Goal: Task Accomplishment & Management: Complete application form

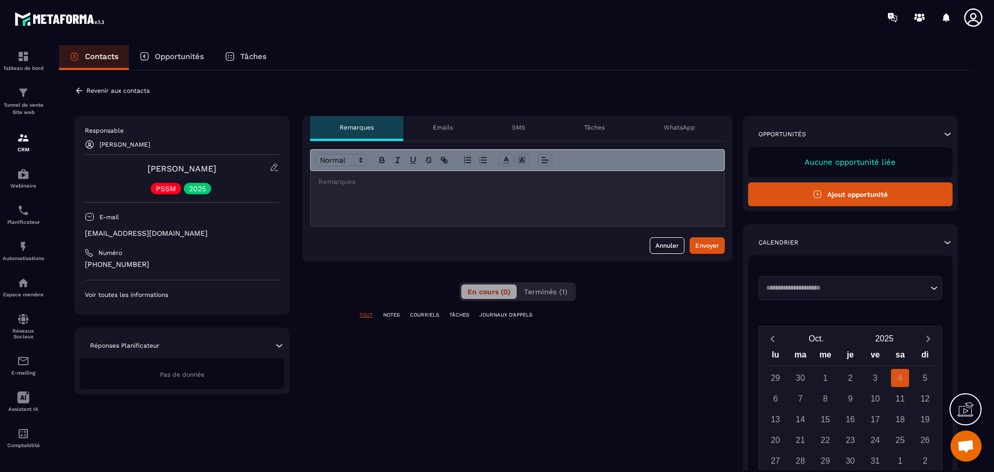
scroll to position [3713, 0]
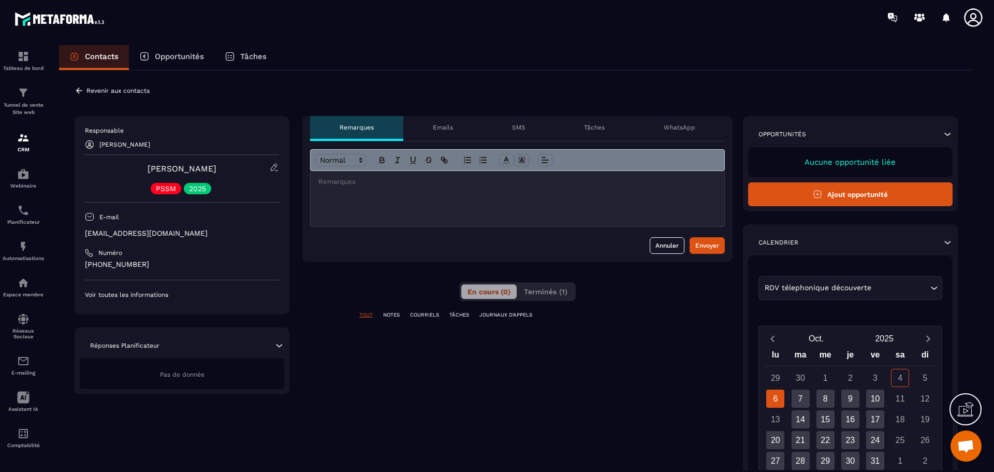
click at [456, 316] on p "TÂCHES" at bounding box center [460, 314] width 20 height 7
click at [428, 313] on p "COURRIELS" at bounding box center [424, 314] width 29 height 7
click at [534, 293] on span "Terminés (1)" at bounding box center [546, 291] width 44 height 8
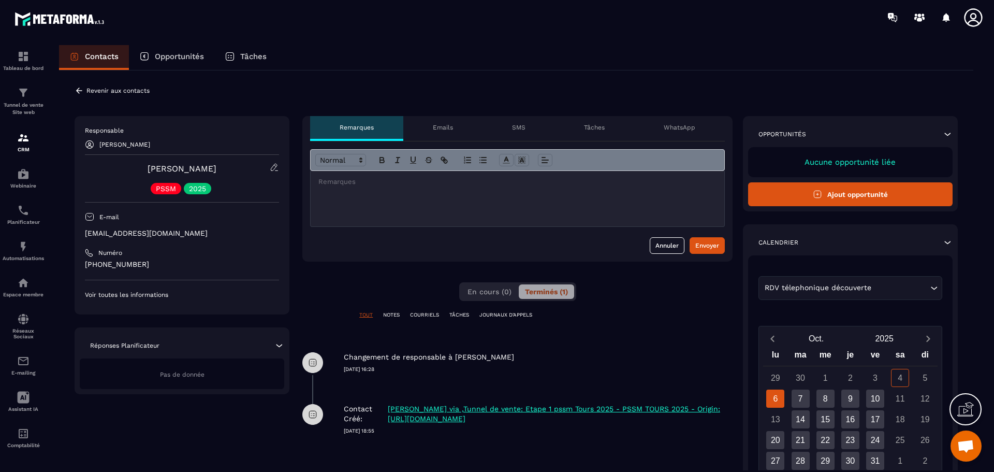
click at [419, 315] on p "COURRIELS" at bounding box center [424, 314] width 29 height 7
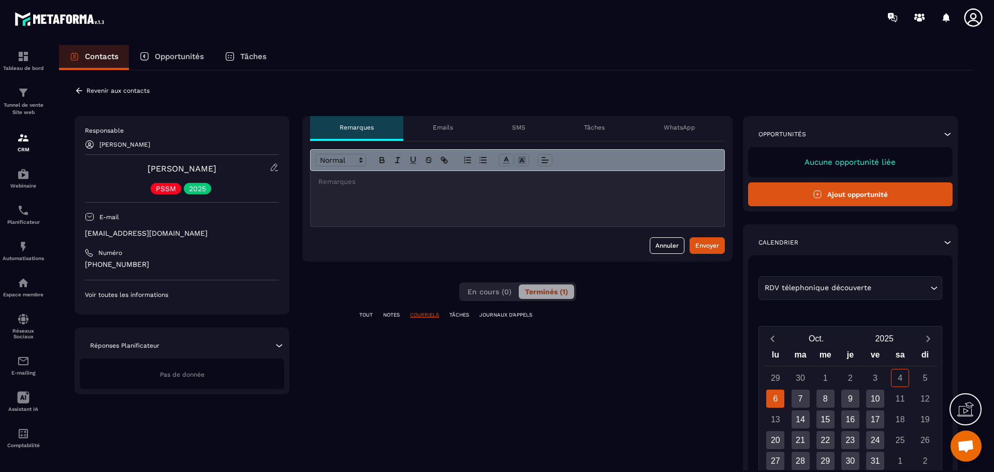
click at [444, 127] on p "Emails" at bounding box center [443, 127] width 20 height 8
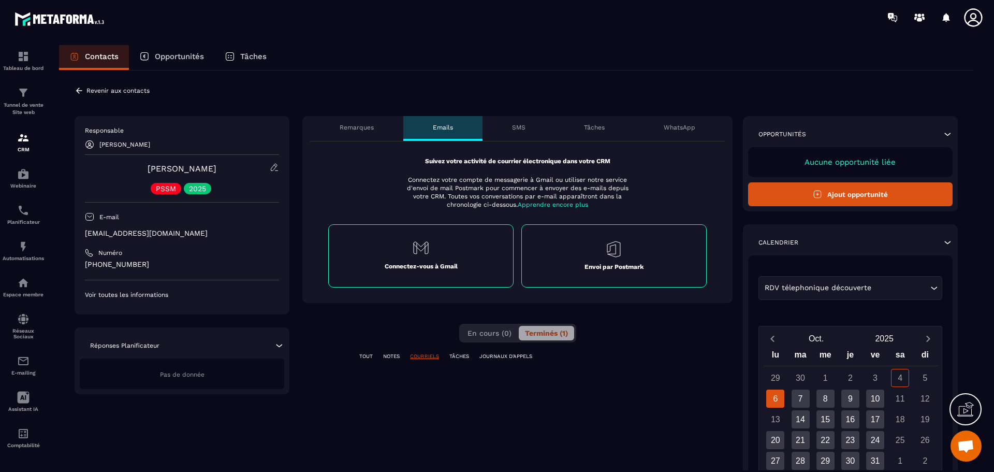
click at [516, 127] on p "SMS" at bounding box center [518, 127] width 13 height 8
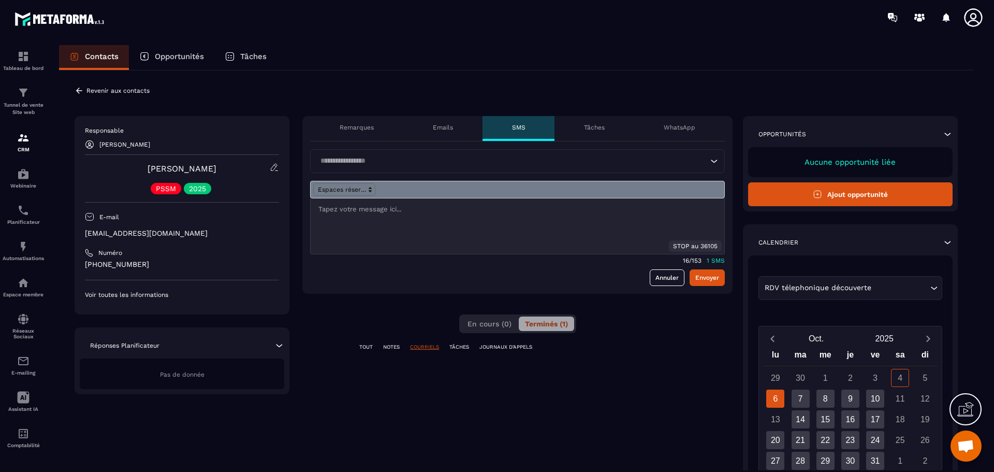
click at [582, 118] on div "Tâches" at bounding box center [595, 128] width 80 height 25
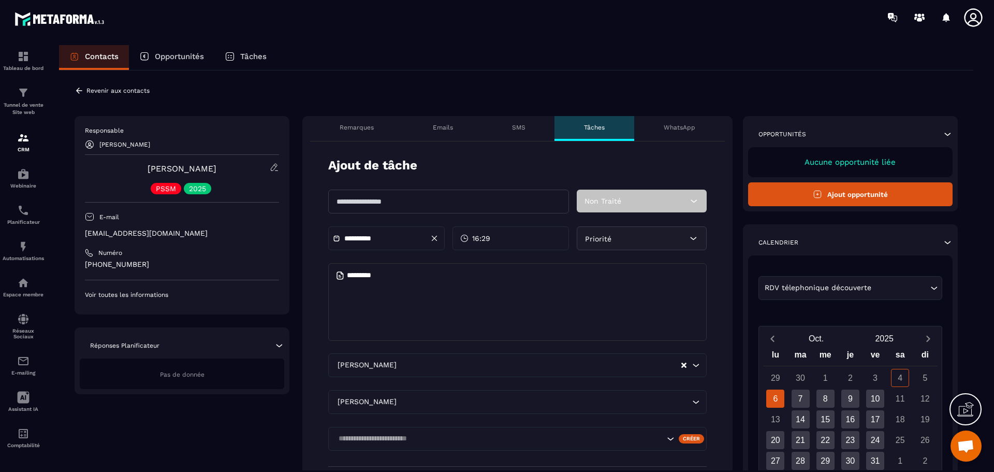
click at [660, 127] on div "WhatsApp" at bounding box center [680, 128] width 91 height 25
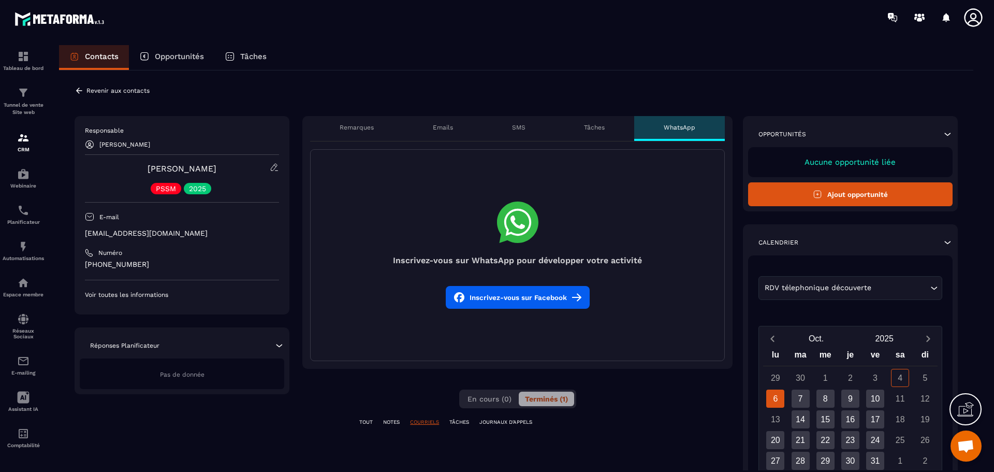
click at [448, 131] on p "Emails" at bounding box center [443, 127] width 20 height 8
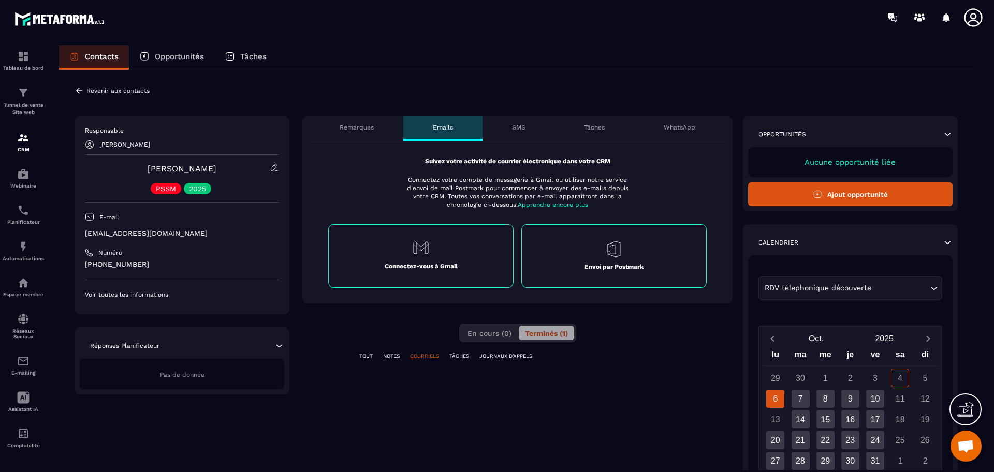
click at [510, 127] on div "SMS" at bounding box center [519, 128] width 73 height 25
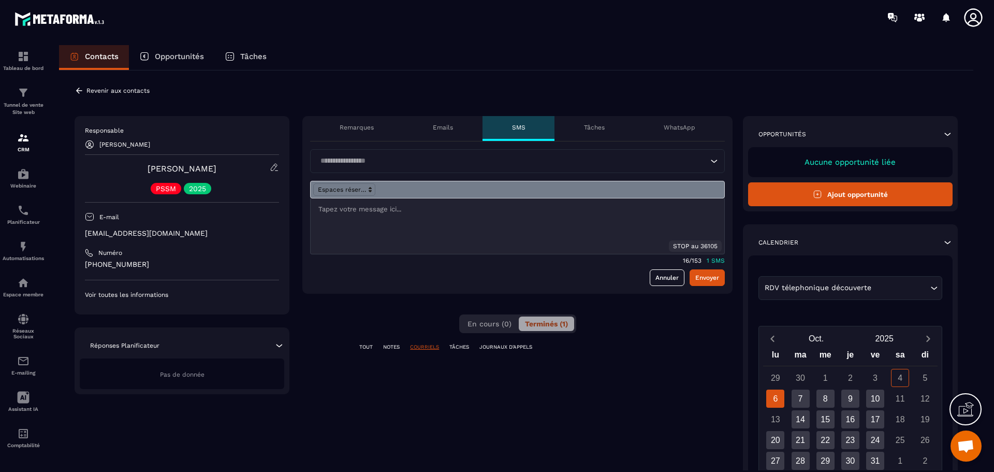
click at [584, 125] on div "Tâches" at bounding box center [595, 128] width 80 height 25
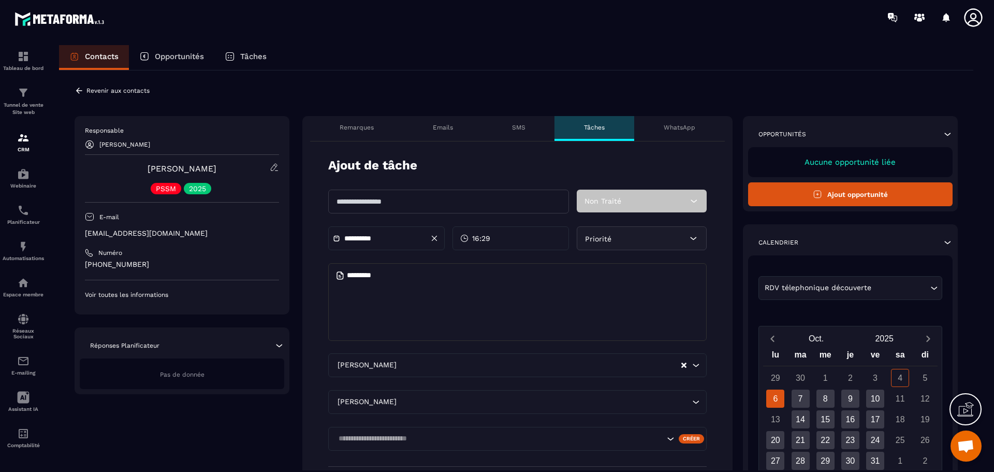
click at [461, 203] on input "text" at bounding box center [448, 202] width 241 height 24
type input "**********"
click at [694, 202] on icon at bounding box center [694, 200] width 6 height 3
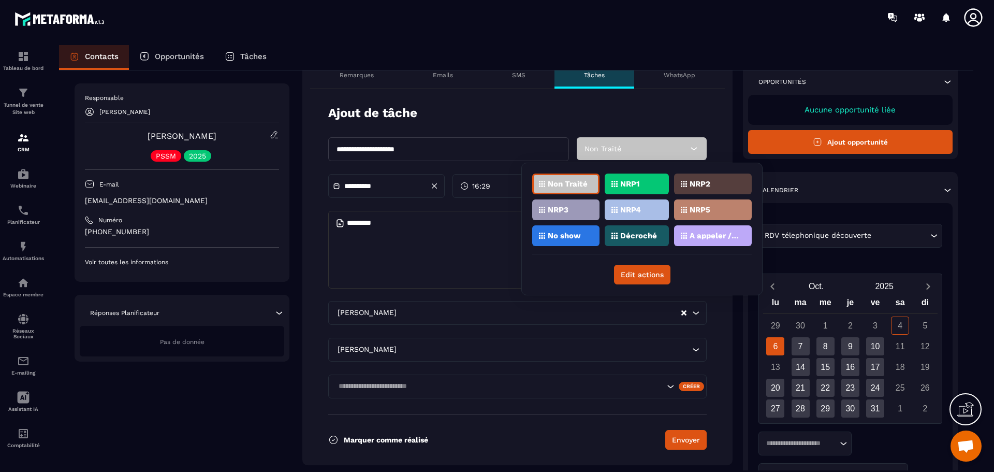
scroll to position [207, 0]
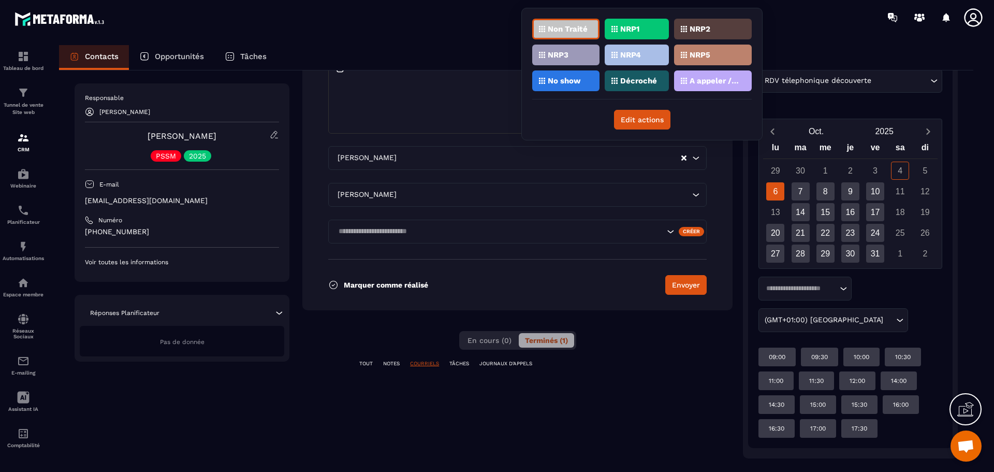
click at [360, 282] on p "Marquer comme réalisé" at bounding box center [386, 285] width 84 height 8
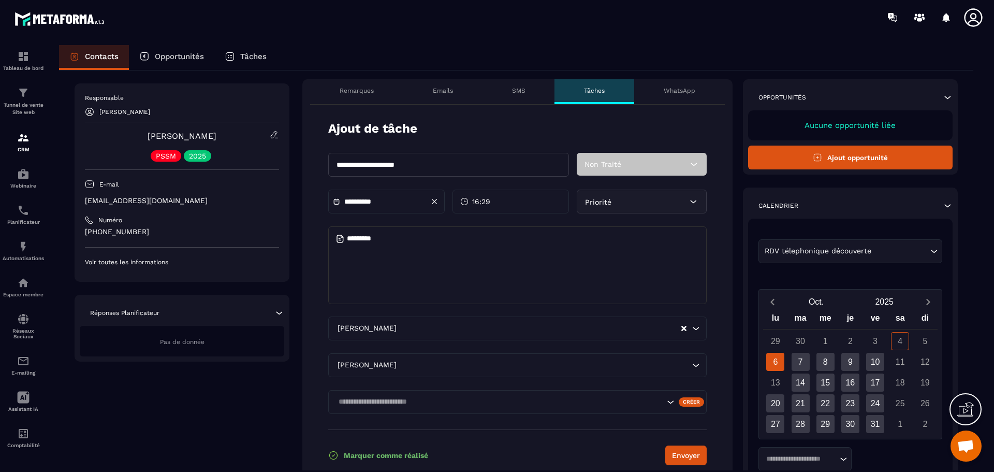
scroll to position [0, 0]
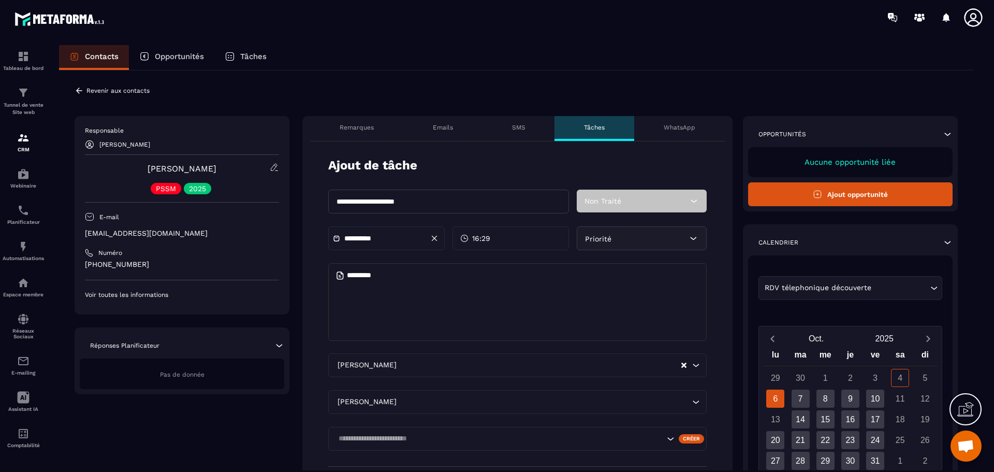
click at [695, 201] on icon at bounding box center [694, 200] width 6 height 3
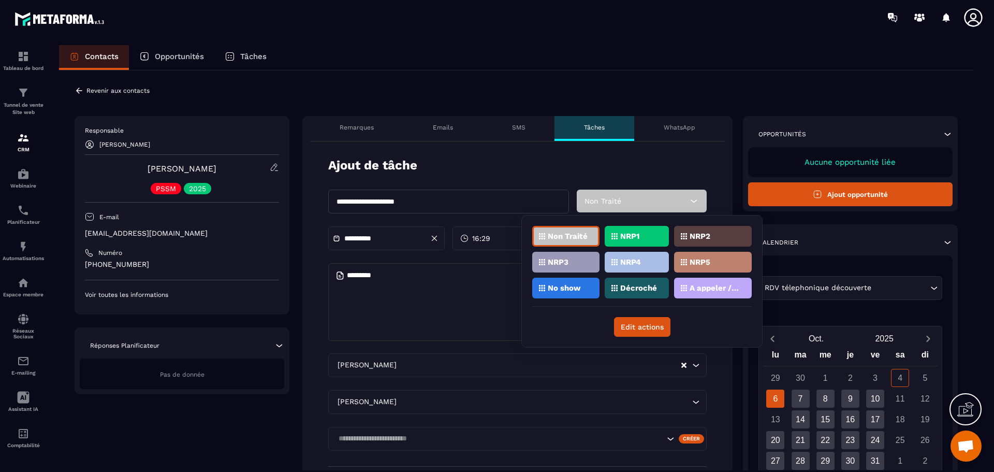
click at [443, 300] on textarea at bounding box center [517, 302] width 379 height 78
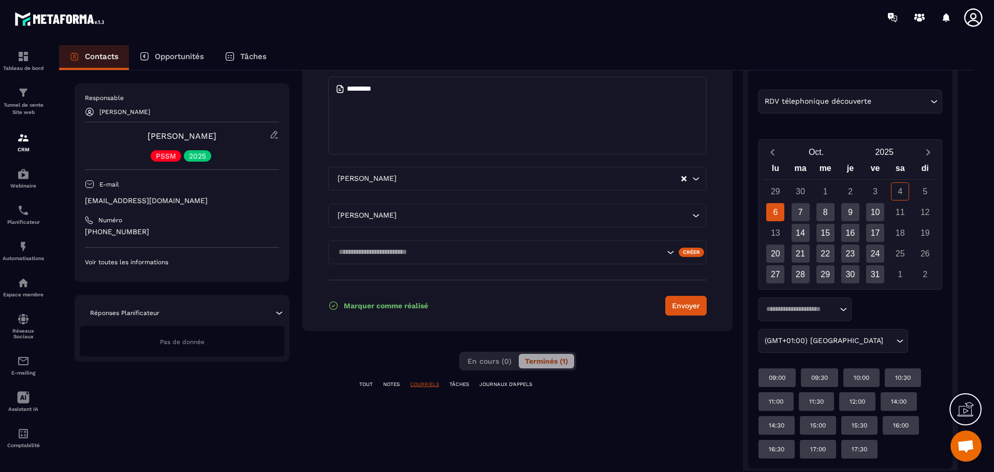
scroll to position [207, 0]
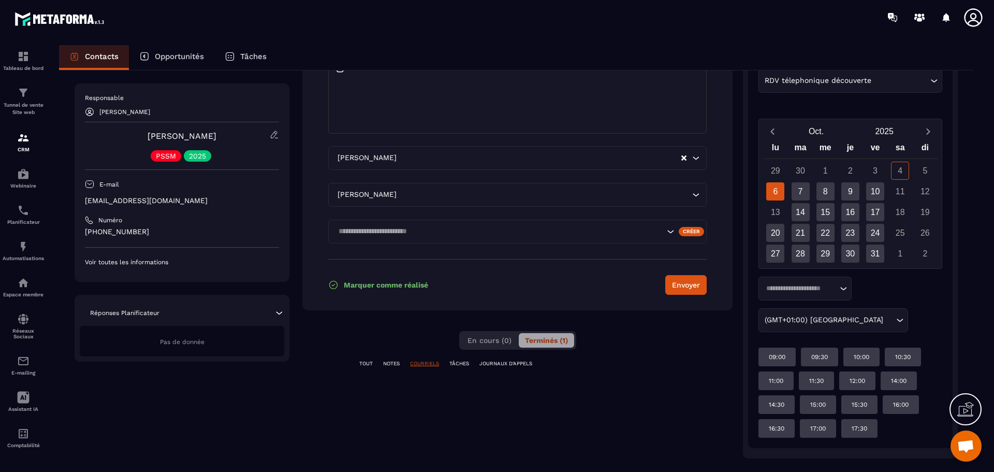
click at [672, 236] on icon "Search for option" at bounding box center [671, 231] width 10 height 10
click at [686, 284] on button "Envoyer" at bounding box center [686, 285] width 41 height 20
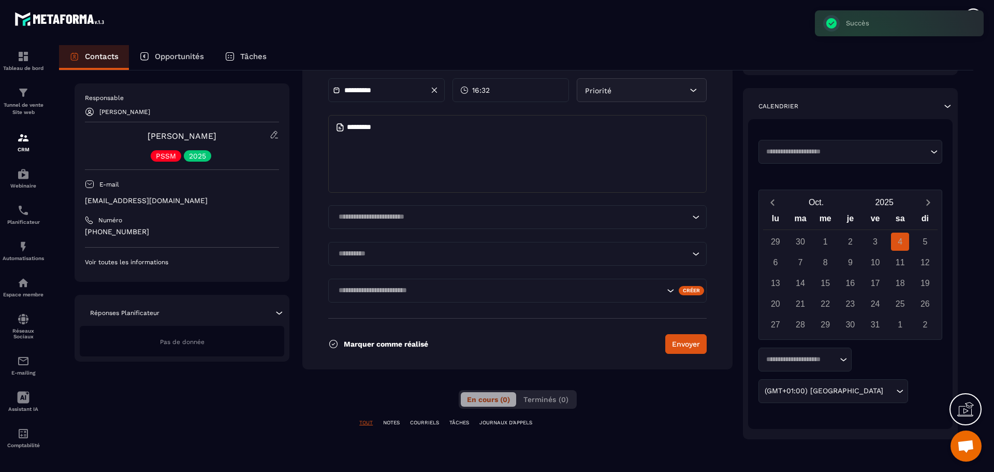
scroll to position [148, 0]
